Goal: Transaction & Acquisition: Download file/media

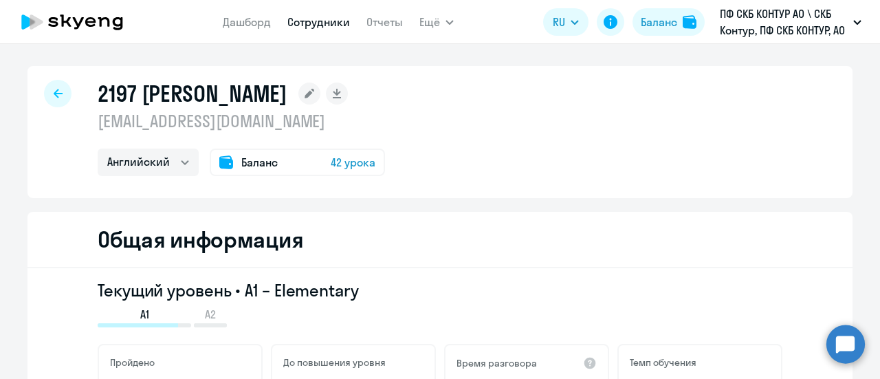
select select "english"
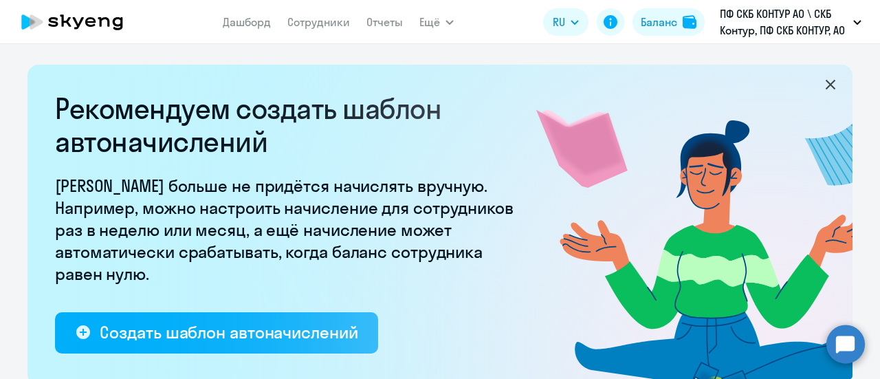
scroll to position [275, 0]
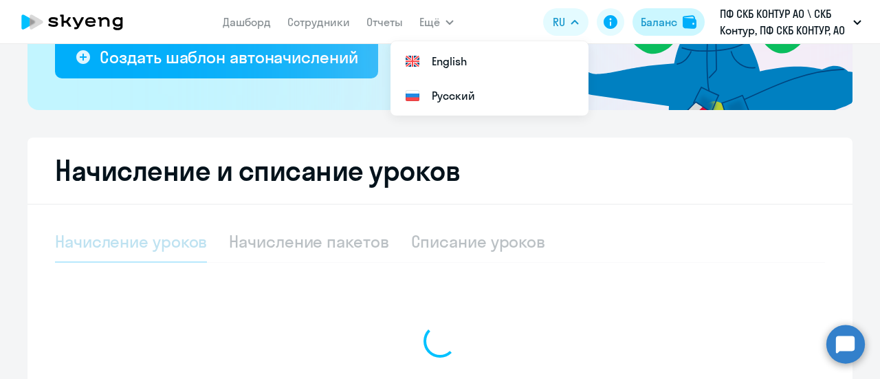
select select "10"
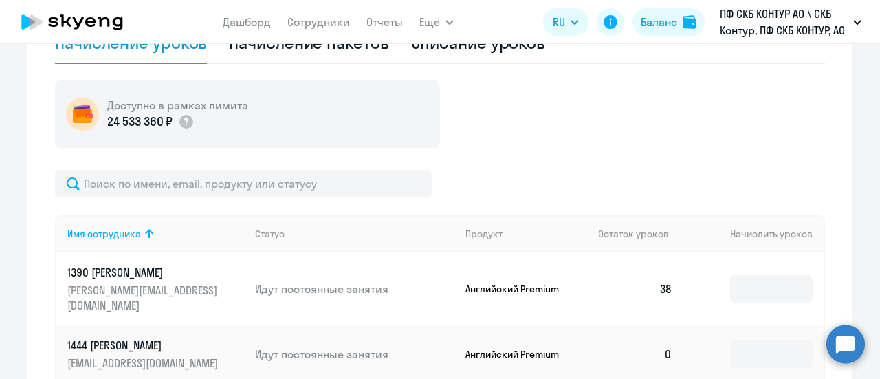
scroll to position [550, 0]
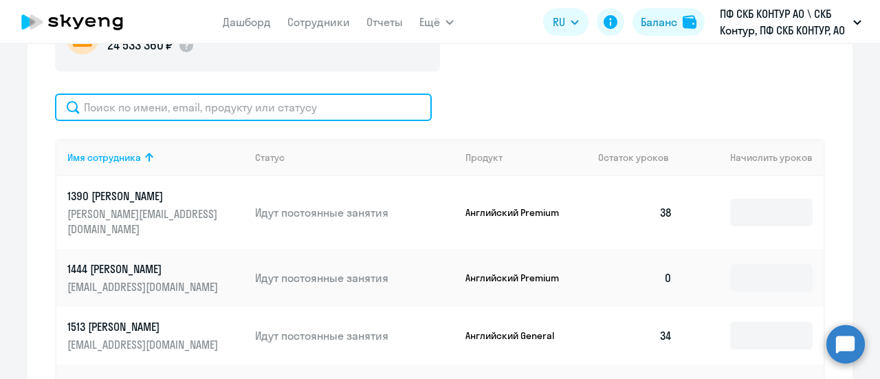
click at [96, 113] on input "text" at bounding box center [243, 106] width 377 height 27
paste input "40420"
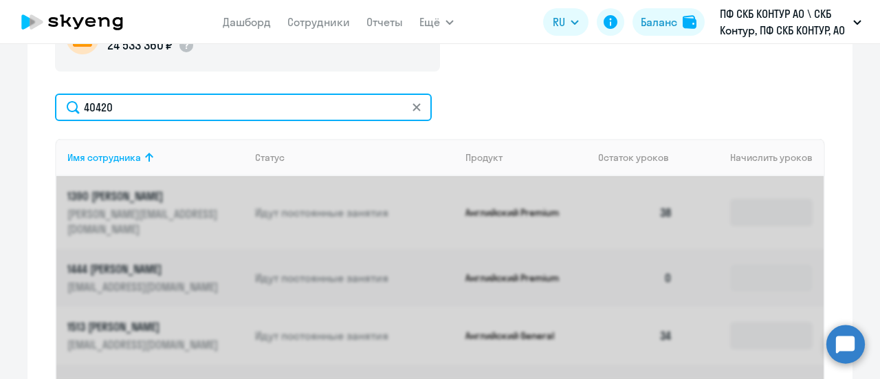
type input "40420"
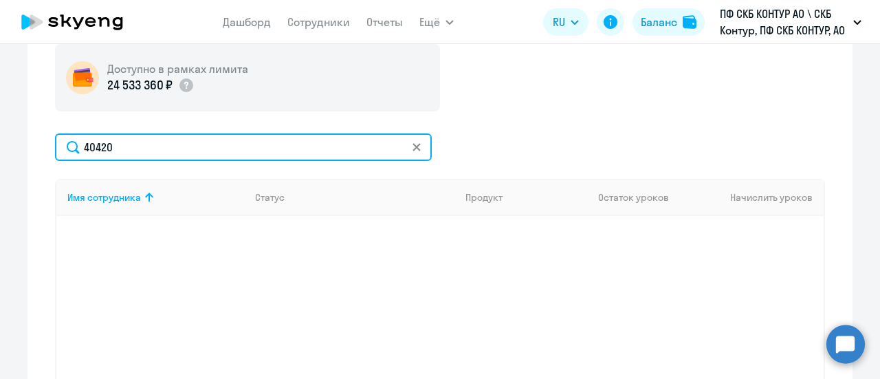
scroll to position [481, 0]
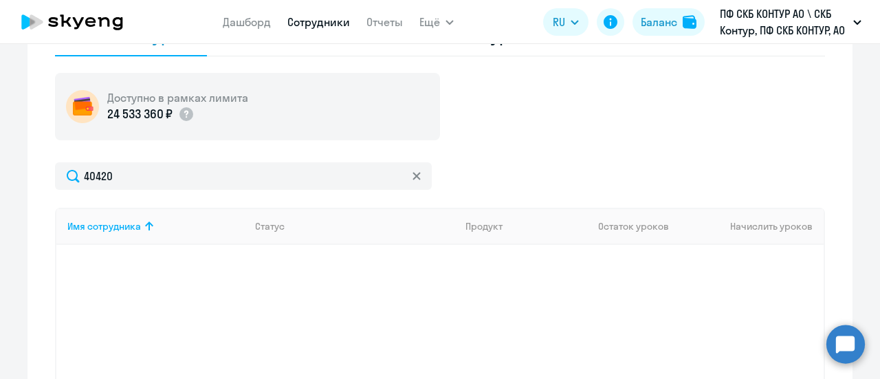
click at [329, 27] on link "Сотрудники" at bounding box center [318, 22] width 63 height 14
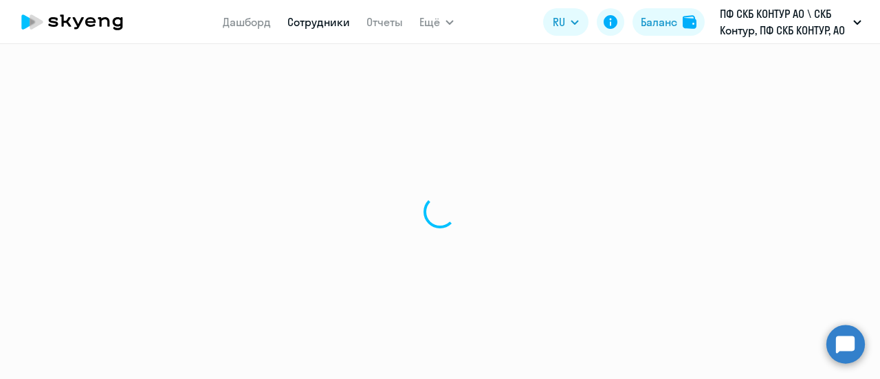
select select "30"
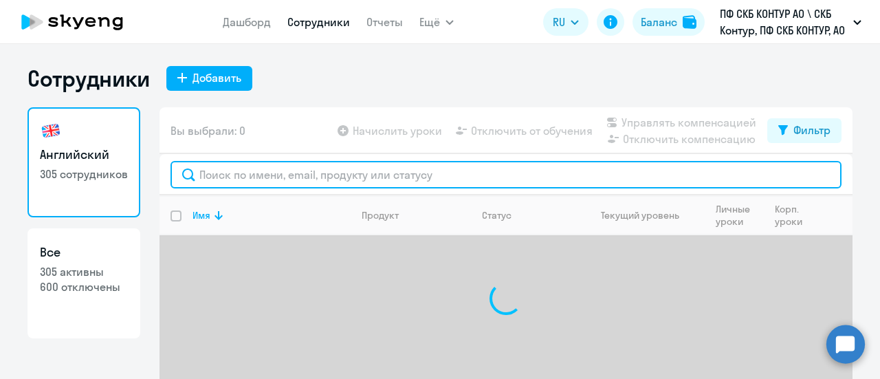
click at [309, 177] on input "text" at bounding box center [505, 174] width 671 height 27
paste input "40420"
type input "40420"
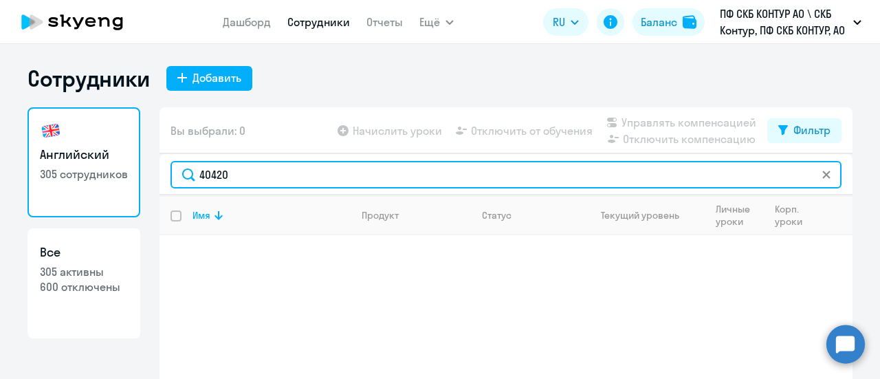
click at [289, 184] on input "40420" at bounding box center [505, 174] width 671 height 27
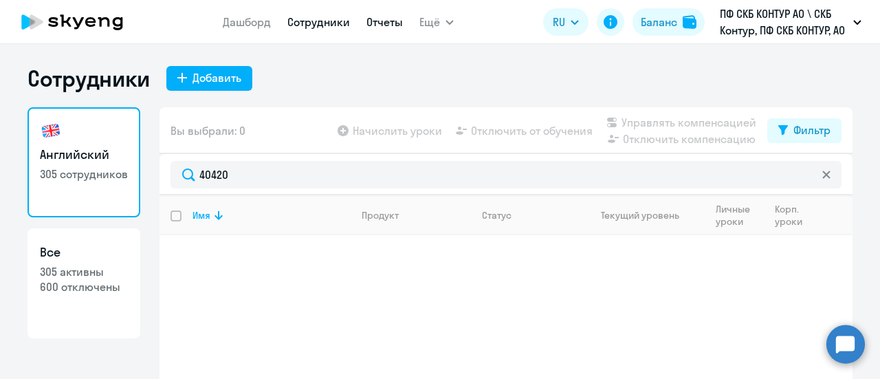
click at [386, 23] on link "Отчеты" at bounding box center [384, 22] width 36 height 14
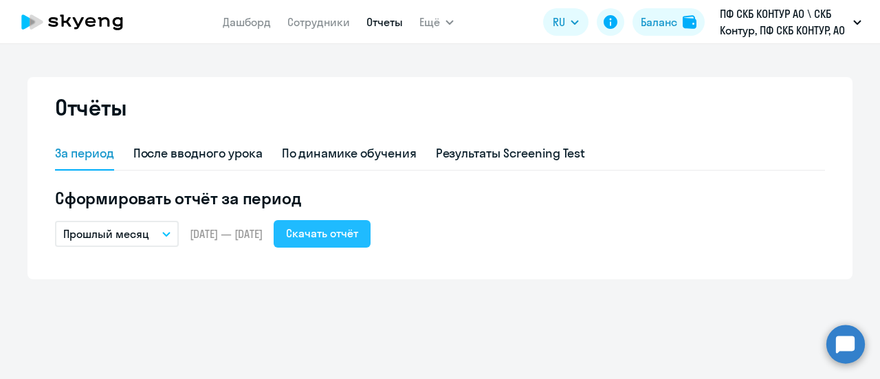
click at [358, 239] on div "Скачать отчёт" at bounding box center [322, 233] width 72 height 16
